Goal: Navigation & Orientation: Find specific page/section

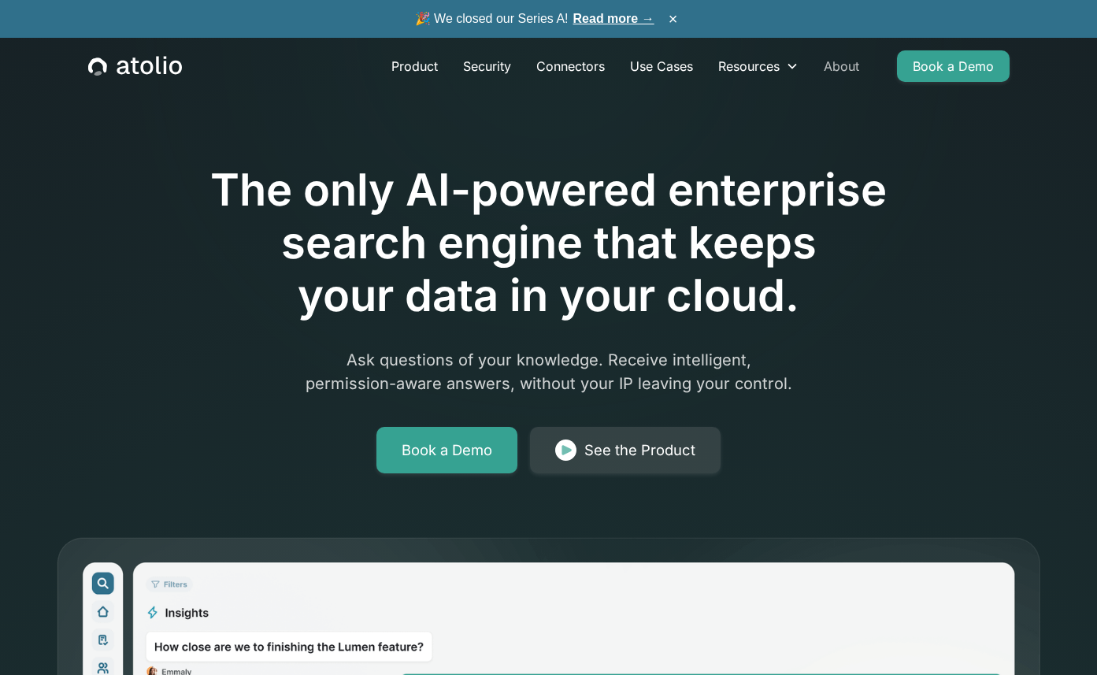
click at [846, 68] on link "About" at bounding box center [841, 65] width 61 height 31
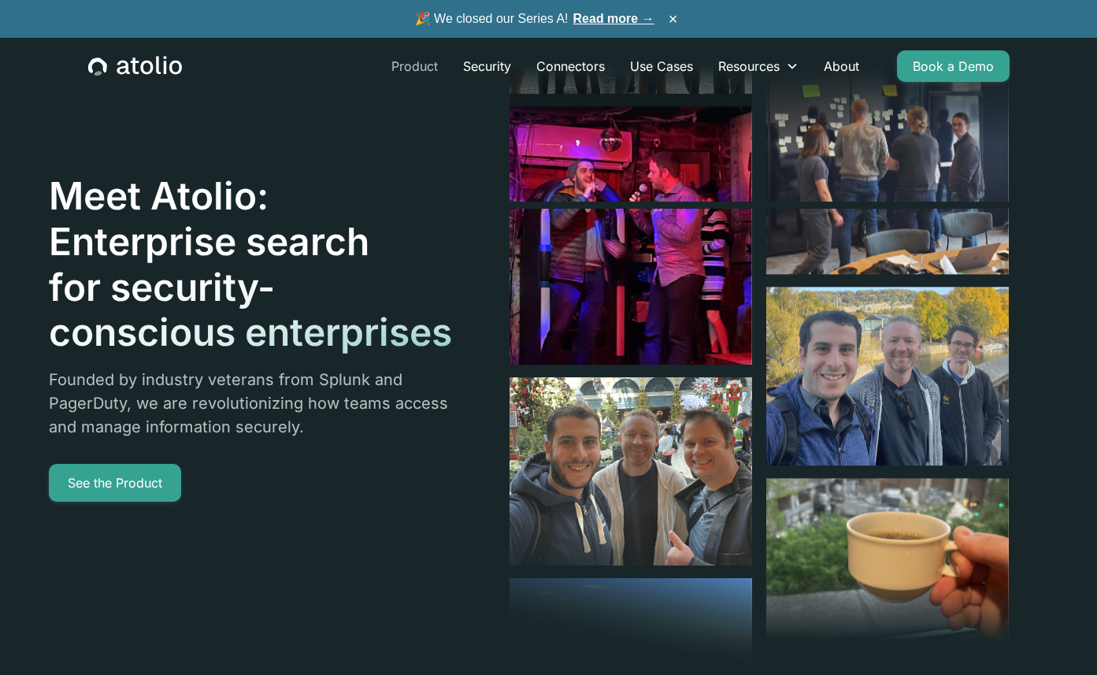
click at [406, 67] on link "Product" at bounding box center [415, 65] width 72 height 31
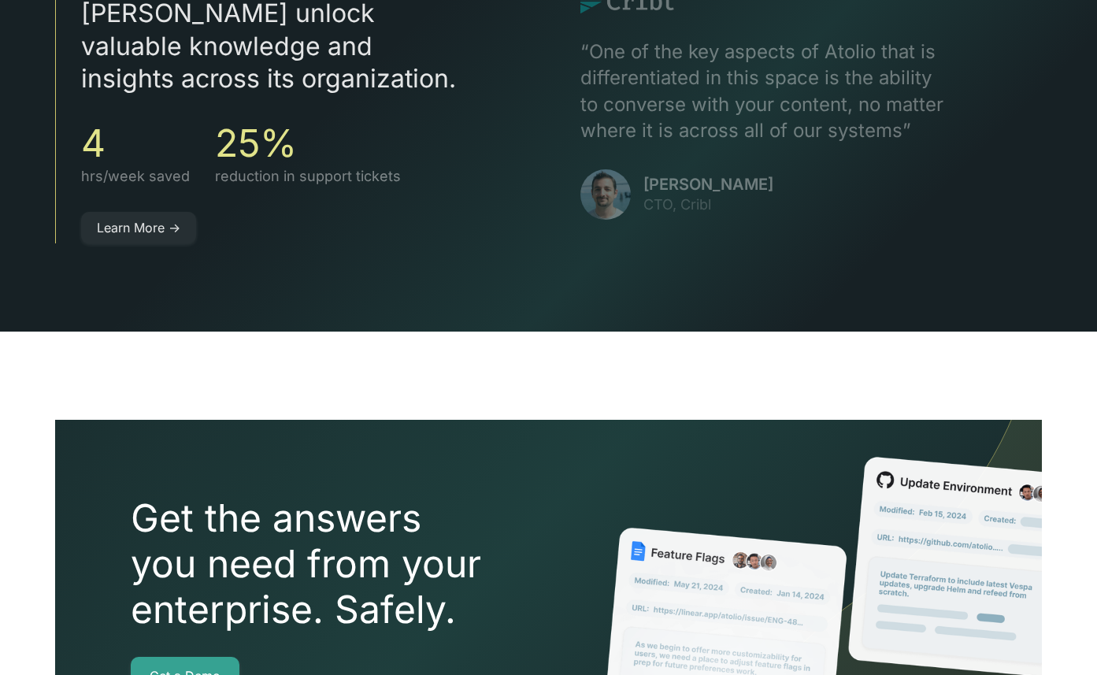
scroll to position [3551, 0]
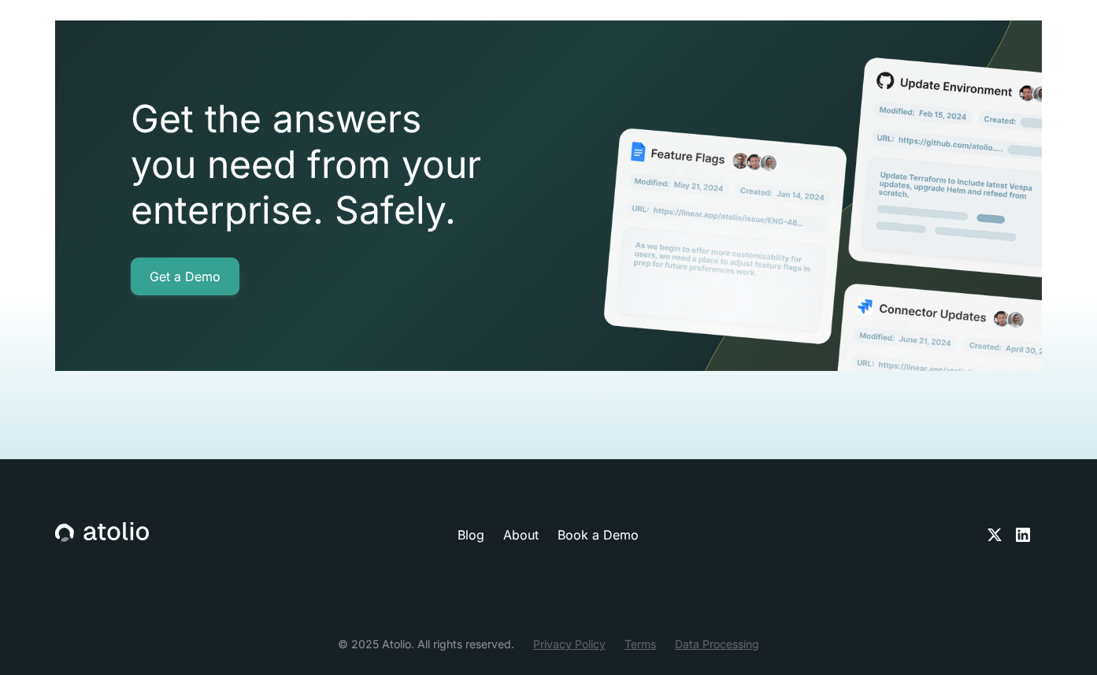
click at [1028, 527] on icon at bounding box center [1022, 534] width 14 height 14
